Goal: Book appointment/travel/reservation

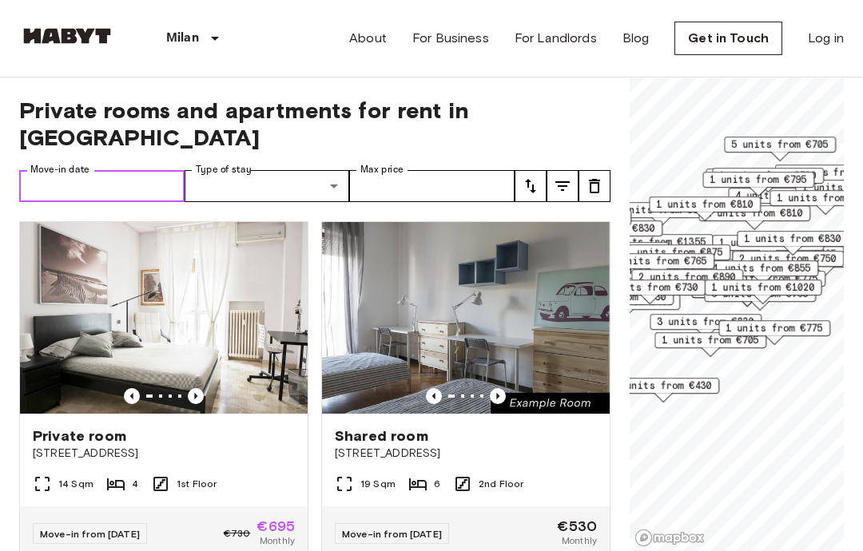
click at [65, 170] on input "Move-in date" at bounding box center [101, 186] width 165 height 32
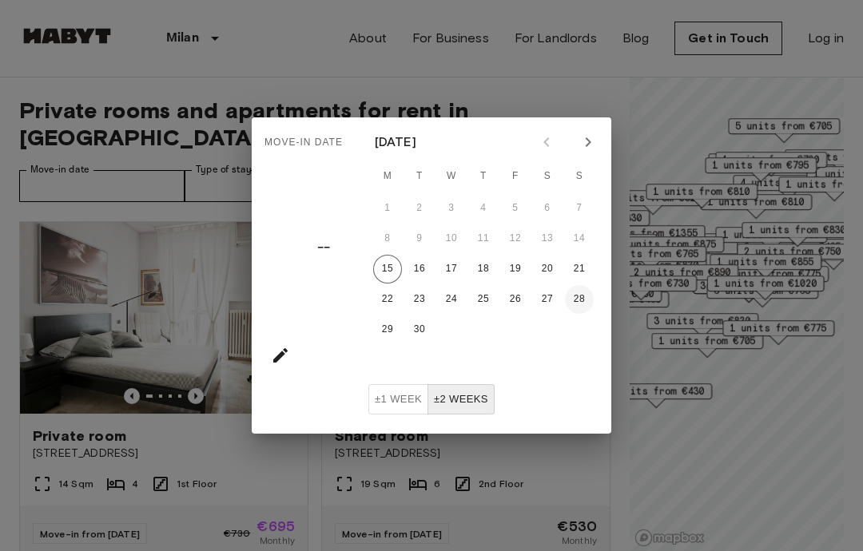
click at [582, 300] on button "28" at bounding box center [579, 299] width 29 height 29
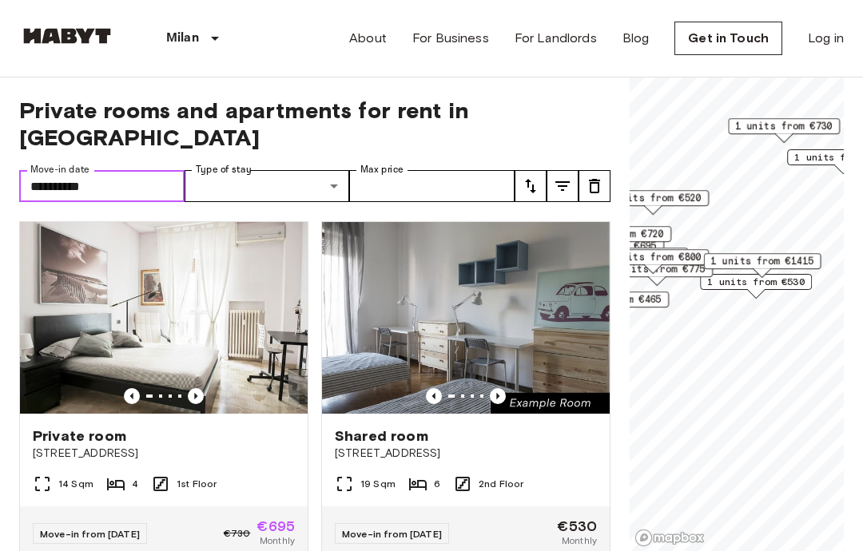
type input "**********"
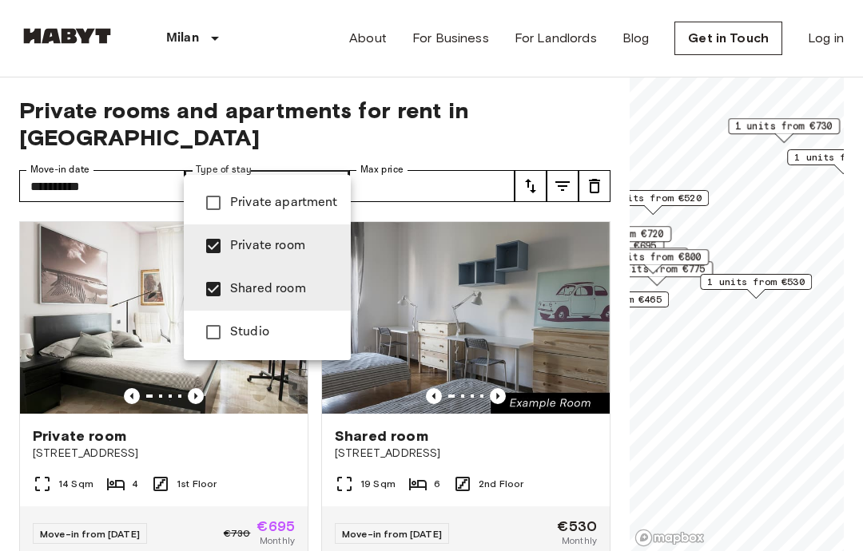
type input "**********"
click at [486, 183] on div at bounding box center [431, 275] width 863 height 551
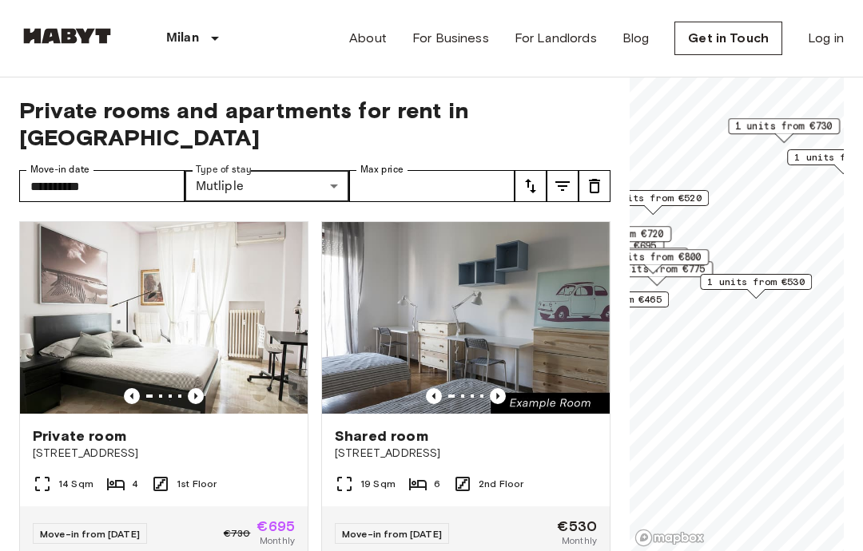
click at [558, 177] on icon "tune" at bounding box center [562, 186] width 19 height 19
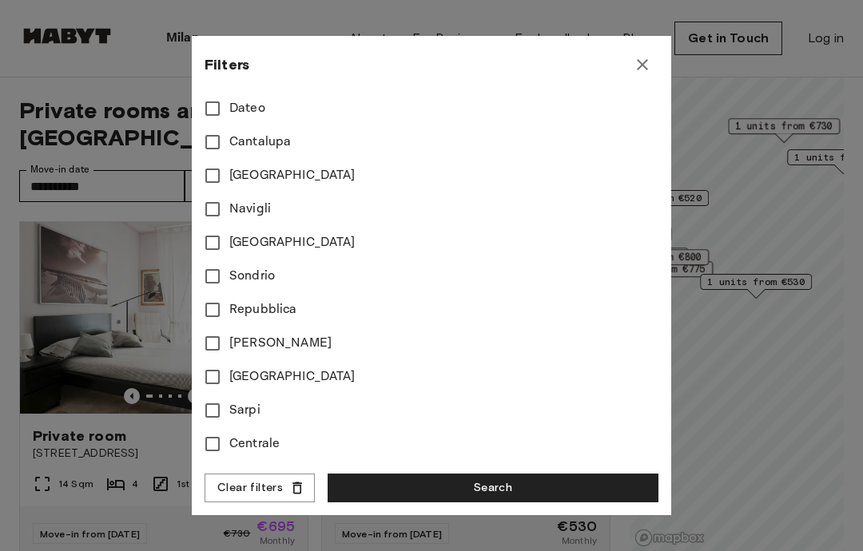
scroll to position [879, 0]
click at [428, 491] on button "Search" at bounding box center [492, 489] width 331 height 30
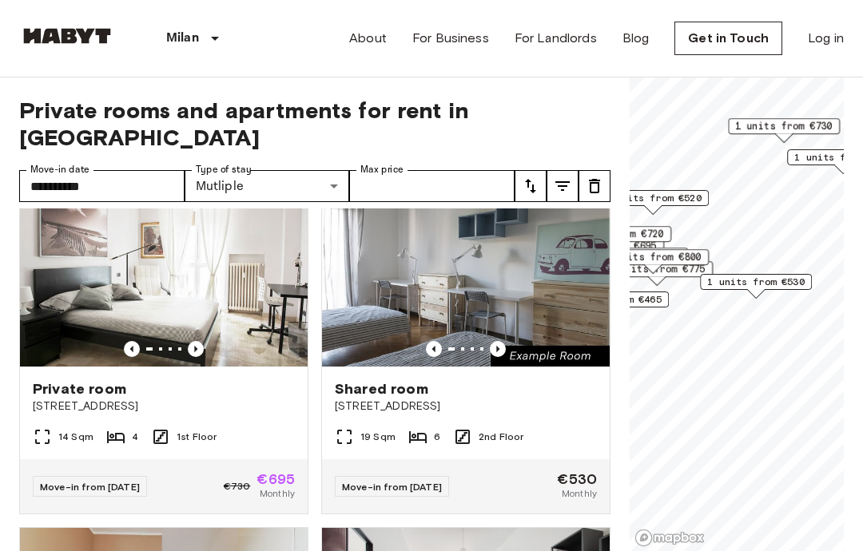
scroll to position [54, 0]
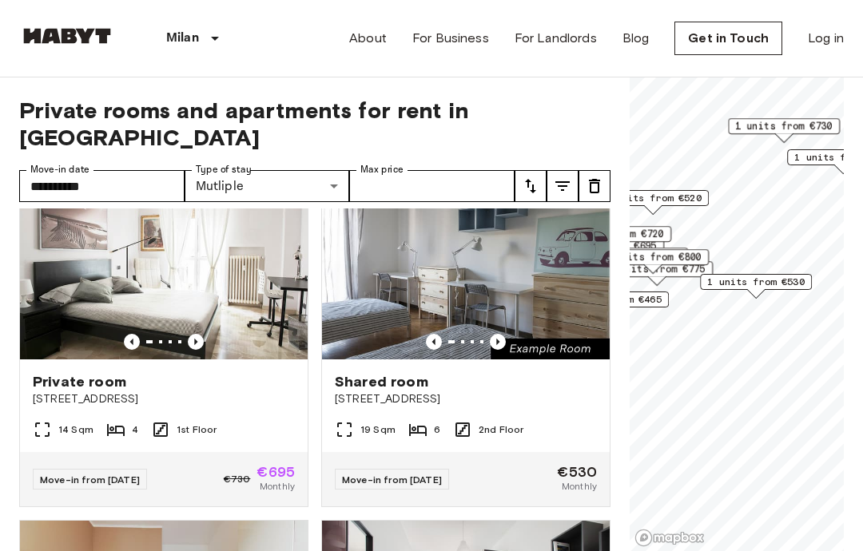
click at [351, 372] on span "Shared room" at bounding box center [381, 381] width 93 height 19
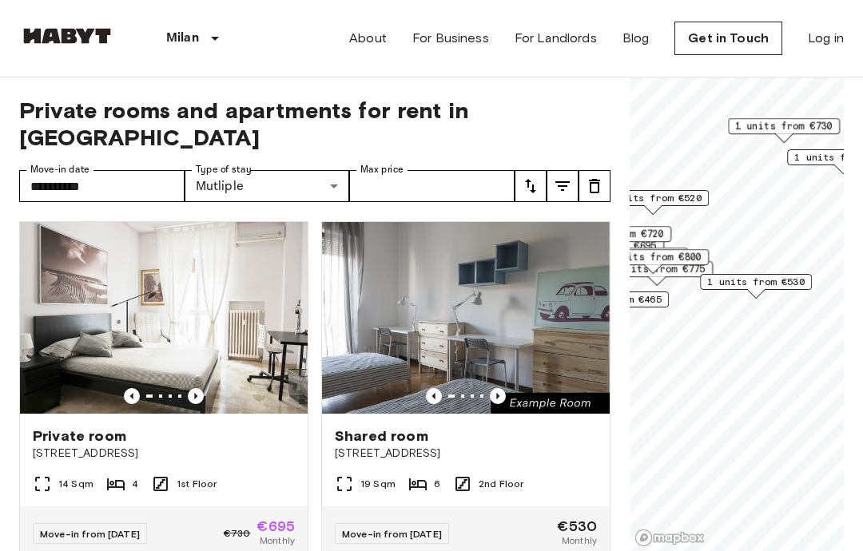
scroll to position [0, 0]
click at [574, 170] on button "tune" at bounding box center [562, 186] width 32 height 32
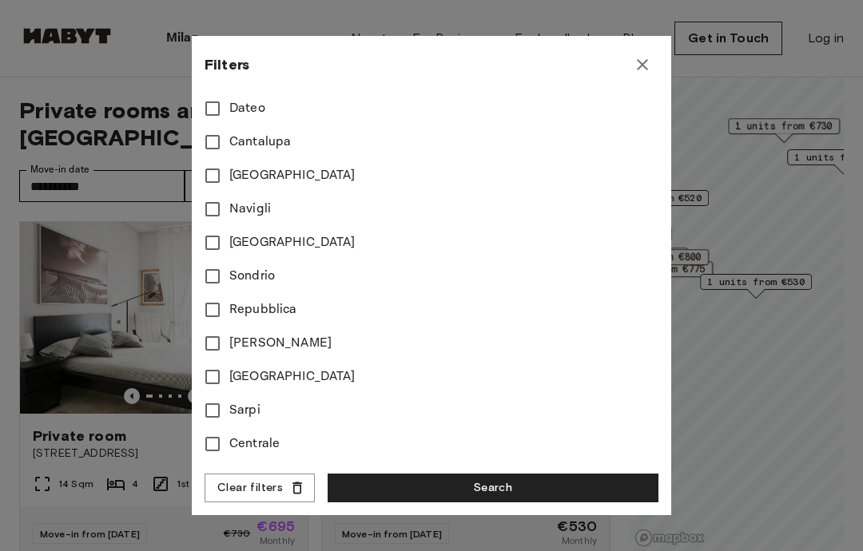
scroll to position [879, 0]
click at [643, 64] on icon "button" at bounding box center [642, 64] width 11 height 11
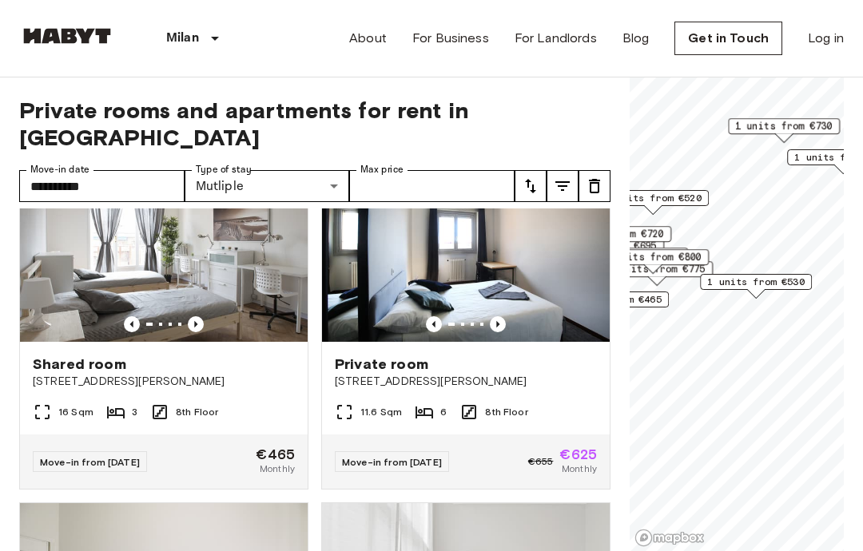
scroll to position [1510, 0]
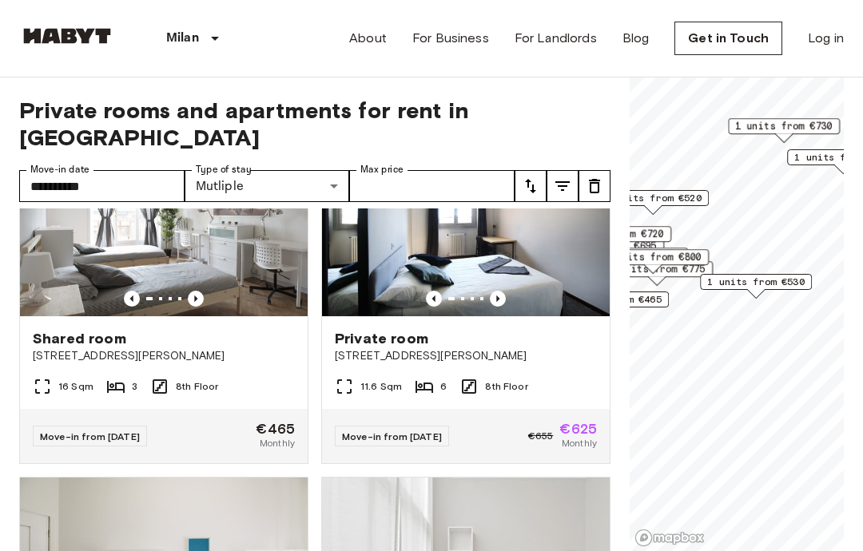
click at [58, 329] on span "Shared room" at bounding box center [79, 338] width 93 height 19
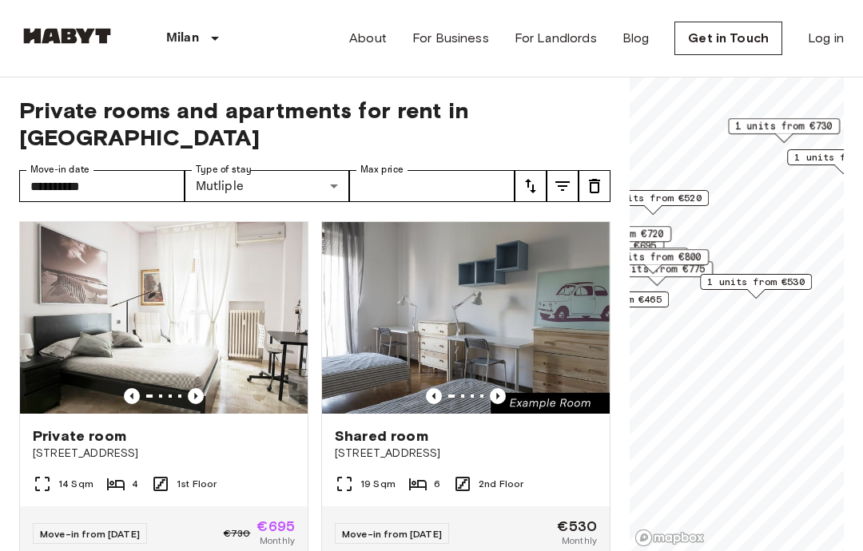
scroll to position [0, 0]
click at [715, 41] on link "Get in Touch" at bounding box center [728, 39] width 108 height 34
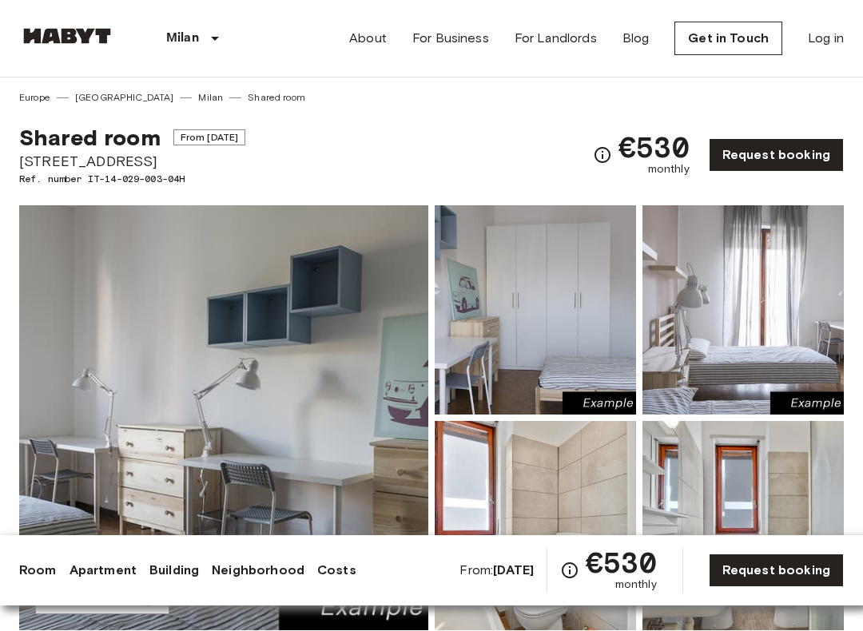
click at [784, 156] on link "Request booking" at bounding box center [776, 155] width 135 height 34
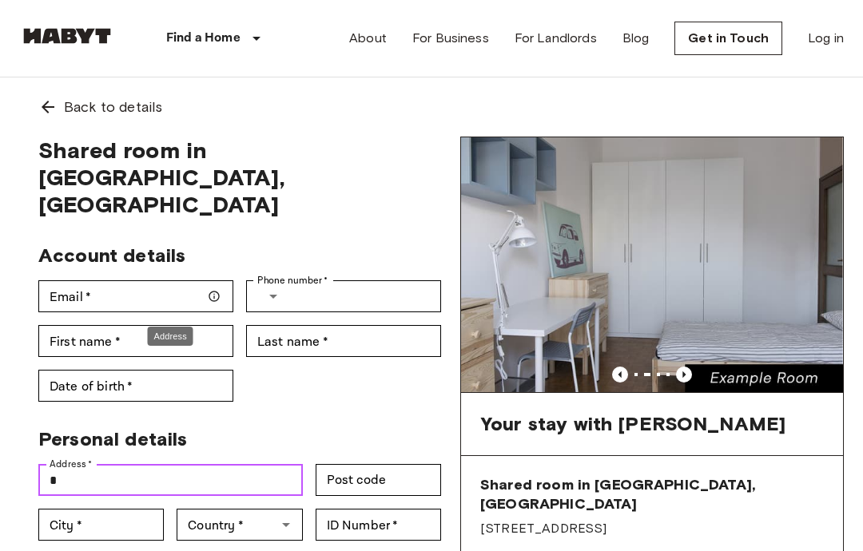
type input "*"
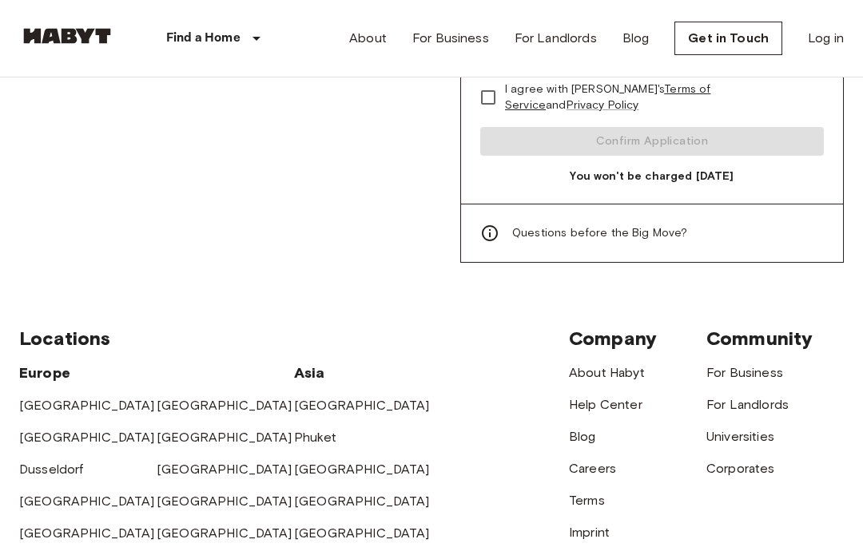
scroll to position [1099, 0]
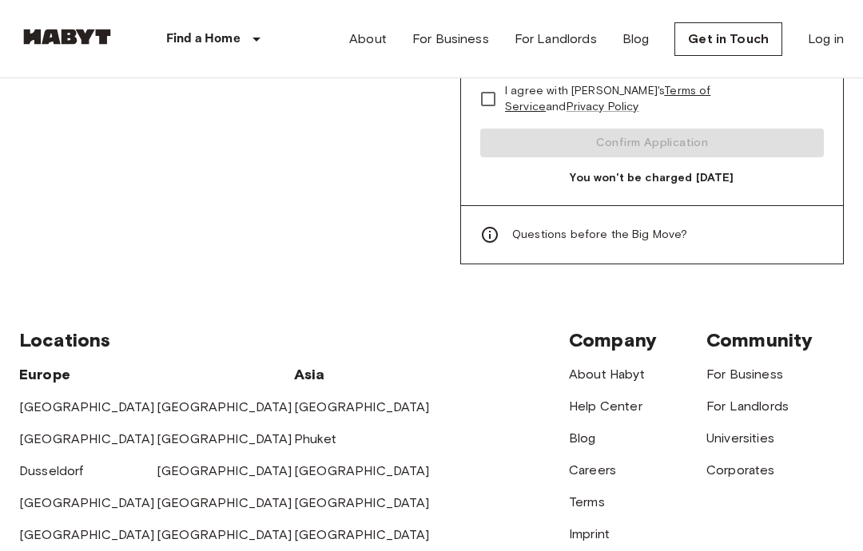
click at [784, 218] on div "Questions before the Big Move?" at bounding box center [652, 233] width 382 height 58
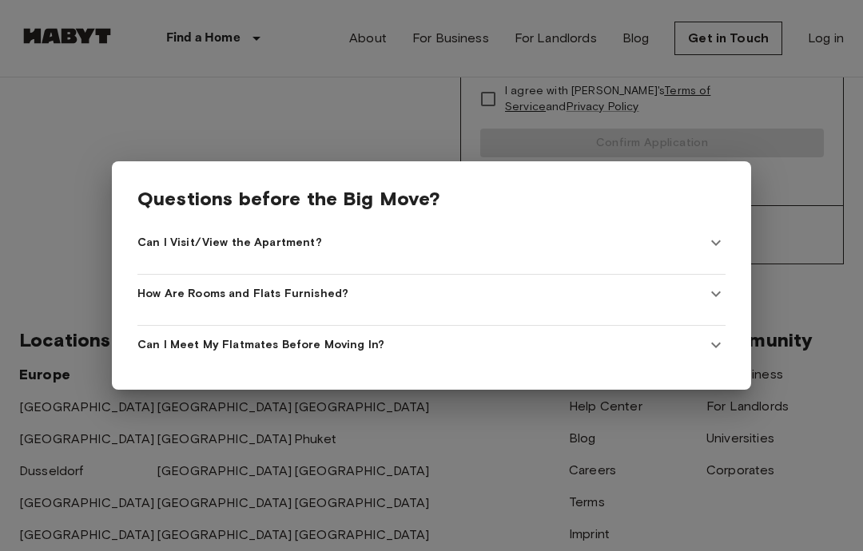
click at [51, 193] on div at bounding box center [431, 275] width 863 height 551
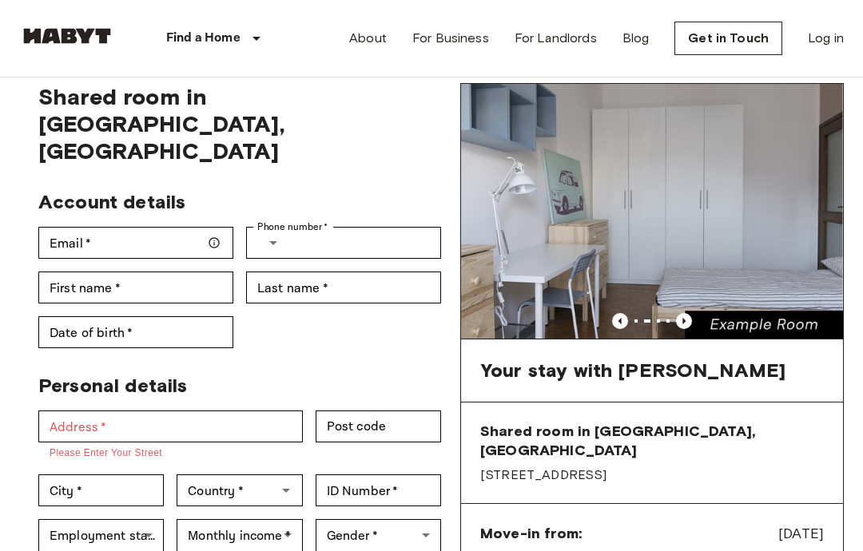
scroll to position [0, 0]
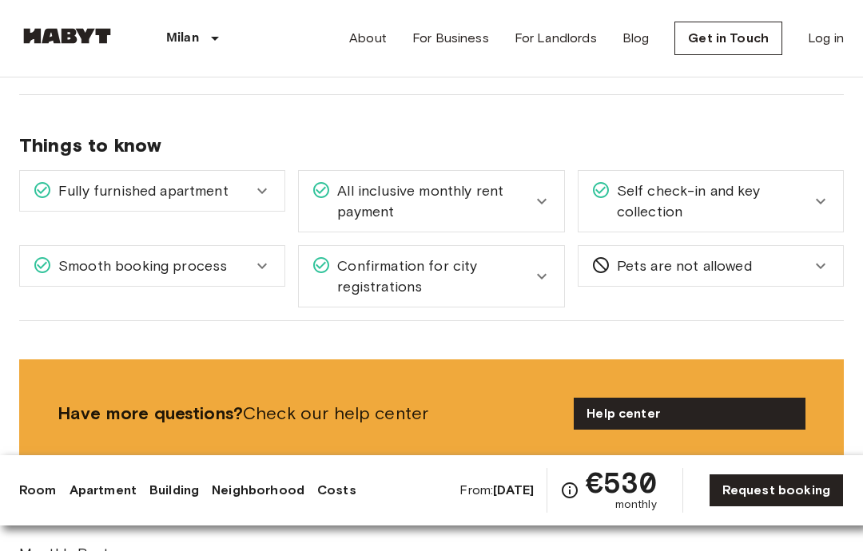
scroll to position [1734, 0]
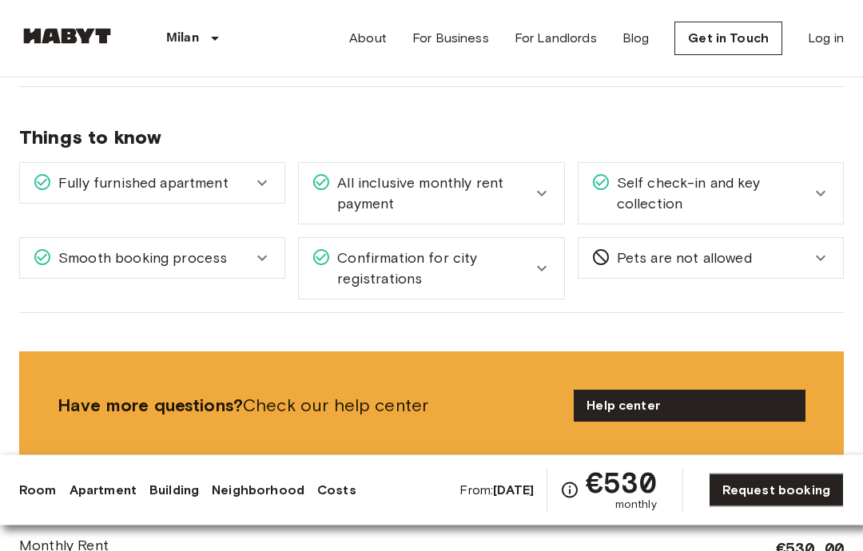
click at [261, 187] on icon at bounding box center [262, 184] width 10 height 6
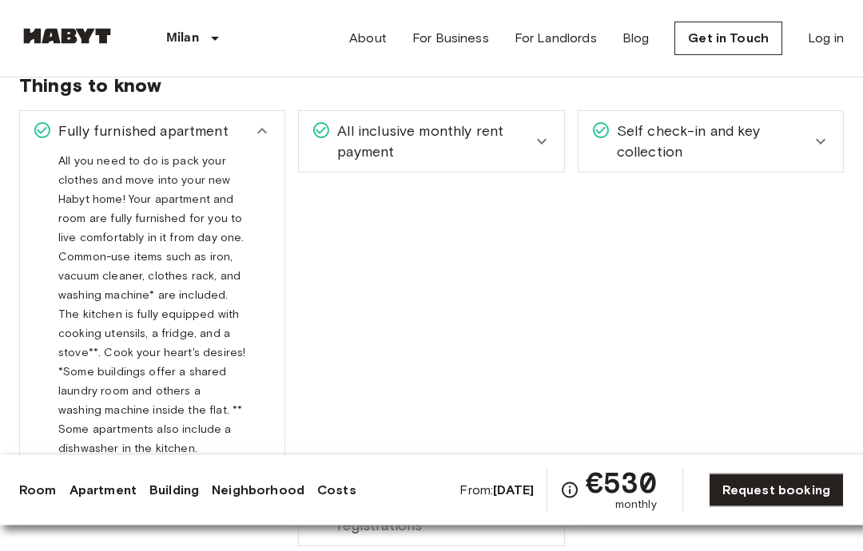
scroll to position [1784, 0]
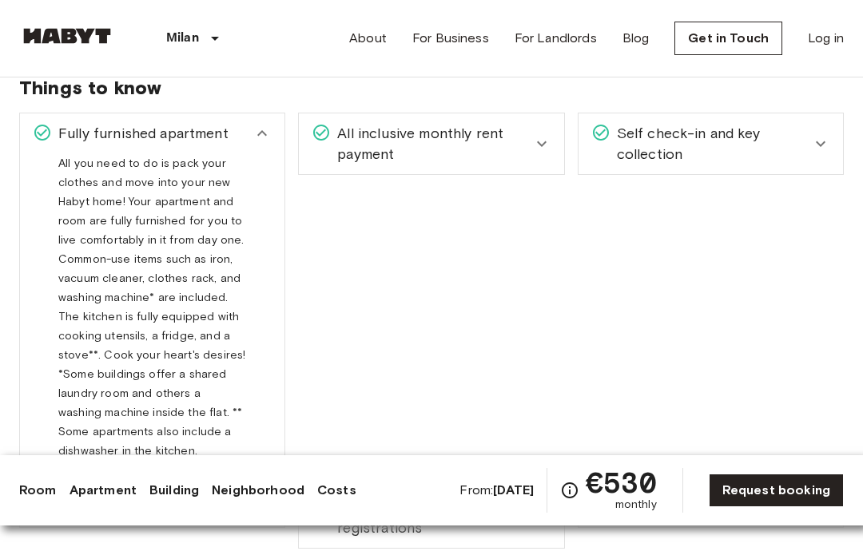
click at [264, 136] on icon at bounding box center [262, 133] width 10 height 6
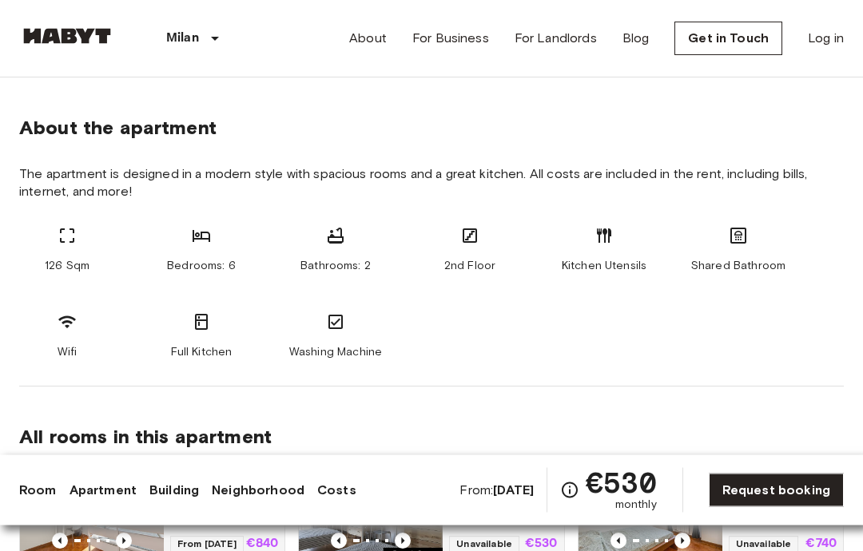
scroll to position [764, 0]
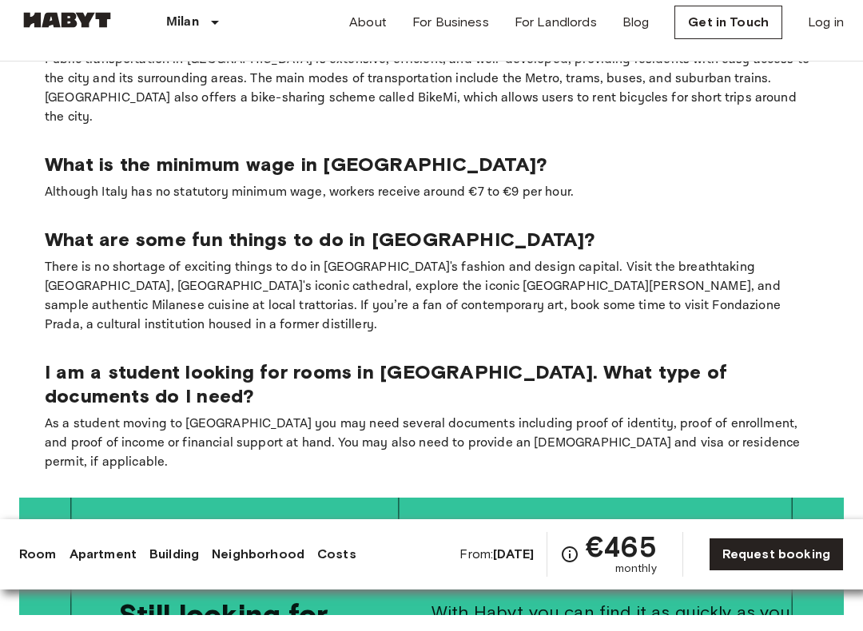
scroll to position [3196, 0]
